Goal: Task Accomplishment & Management: Use online tool/utility

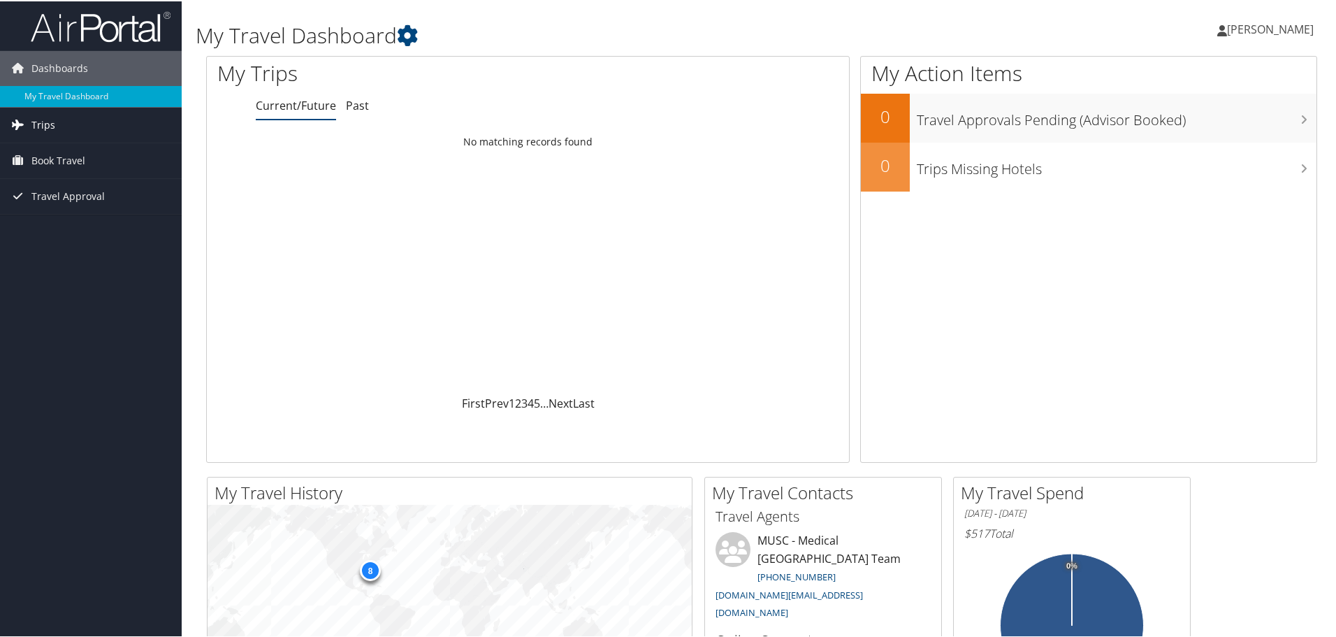
click at [111, 117] on link "Trips" at bounding box center [91, 123] width 182 height 35
click at [90, 224] on link "Book Travel" at bounding box center [91, 222] width 182 height 35
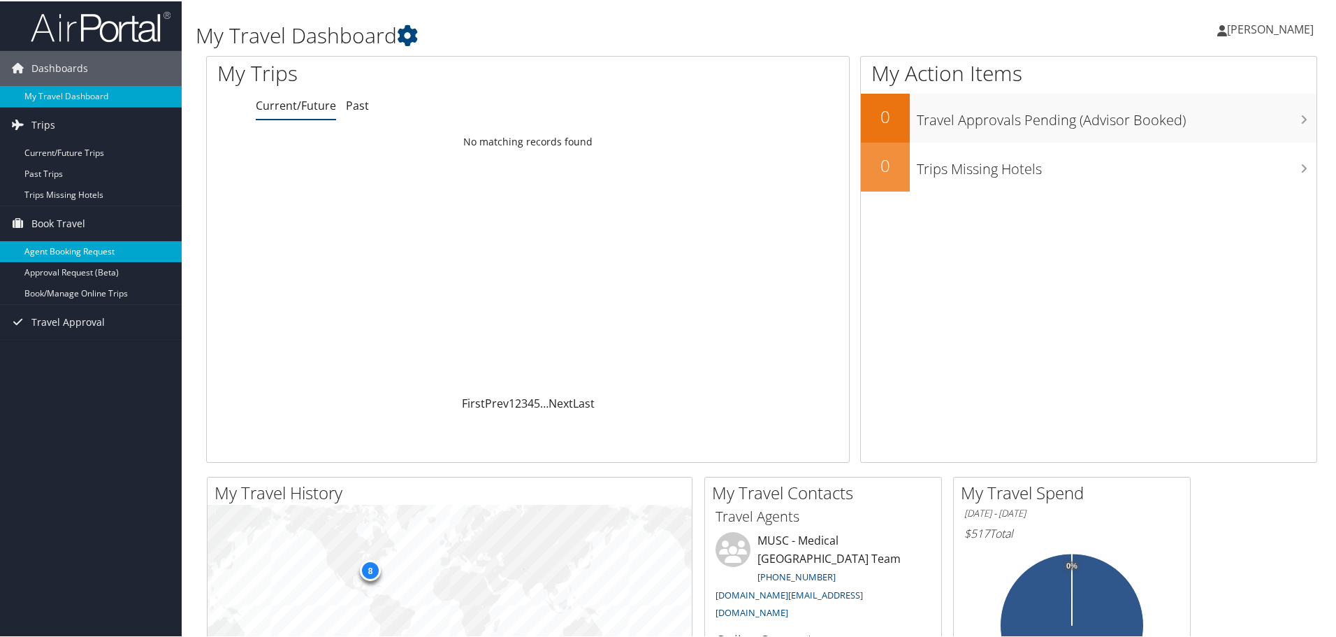
click at [96, 246] on link "Agent Booking Request" at bounding box center [91, 250] width 182 height 21
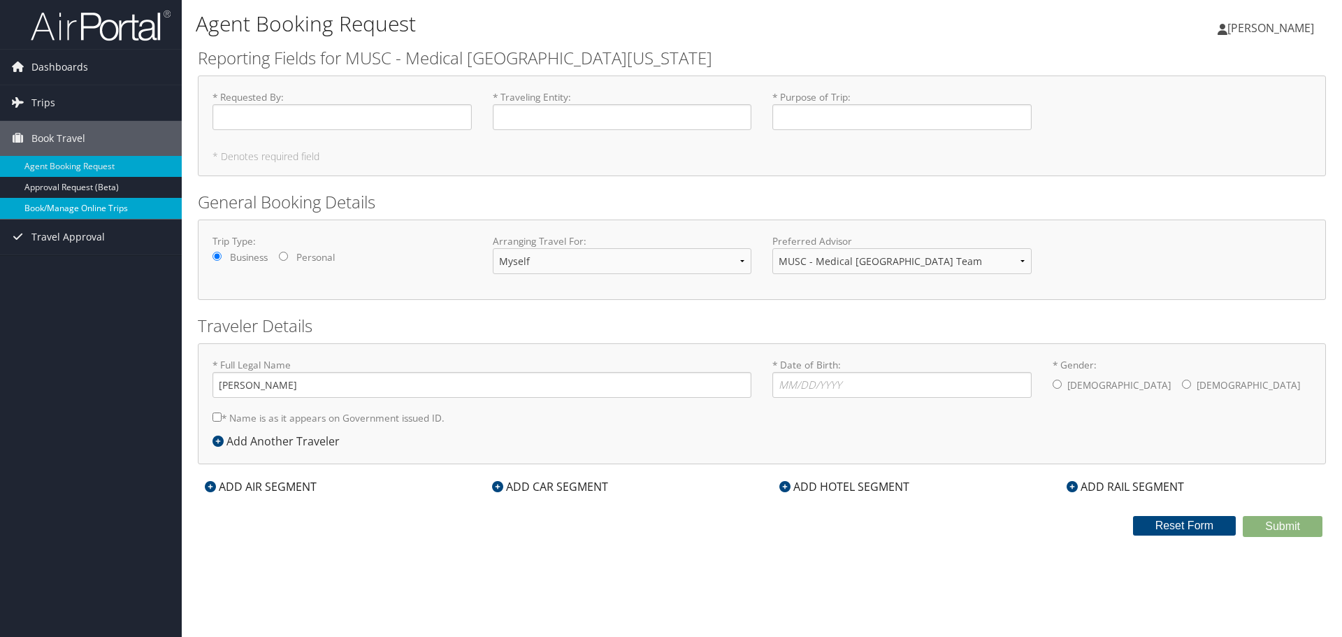
click at [62, 210] on link "Book/Manage Online Trips" at bounding box center [91, 208] width 182 height 21
